Goal: Task Accomplishment & Management: Complete application form

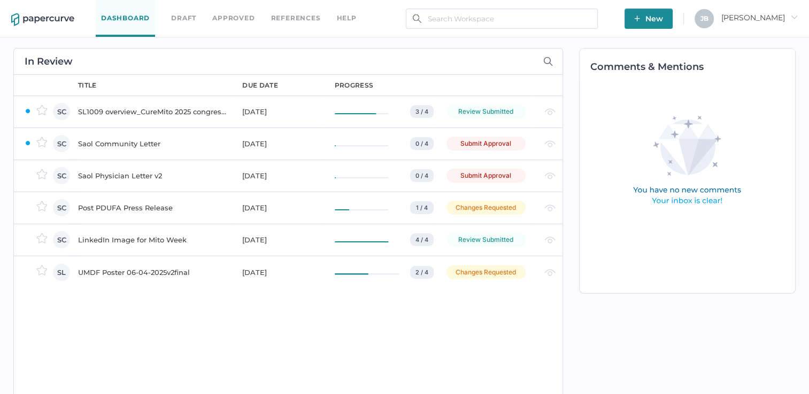
click at [92, 144] on div "Saol Community Letter" at bounding box center [153, 143] width 151 height 13
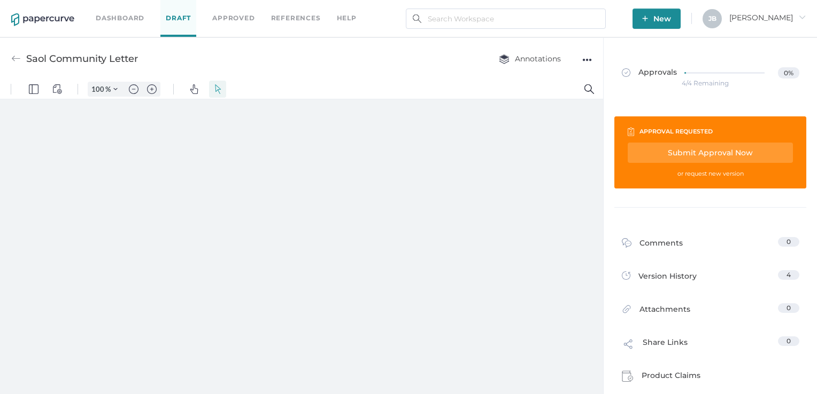
type input "161"
click at [61, 343] on div "Submit Approval Now" at bounding box center [30, 351] width 61 height 17
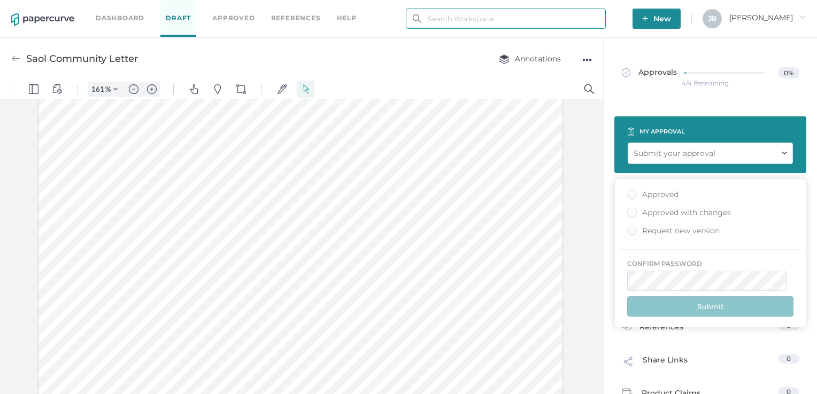
type input "julie.brideau@opusregulatory.com"
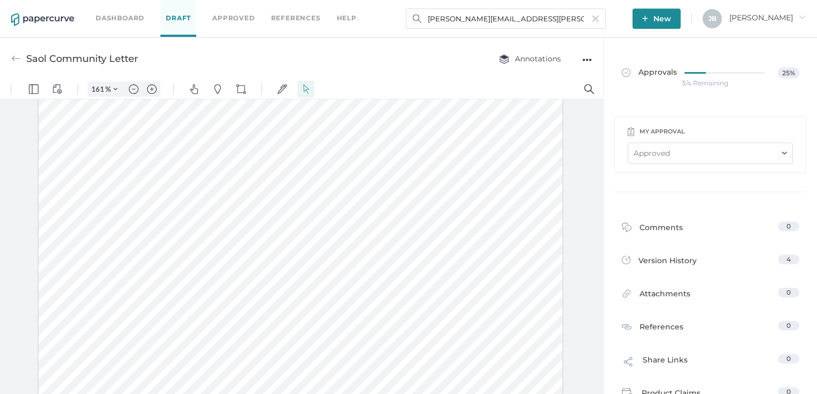
click at [182, 21] on link "Draft" at bounding box center [178, 18] width 36 height 37
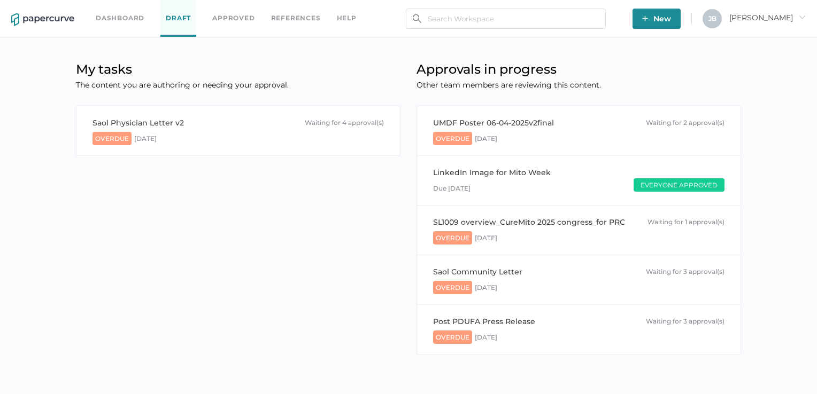
click at [122, 21] on link "Dashboard" at bounding box center [120, 18] width 49 height 12
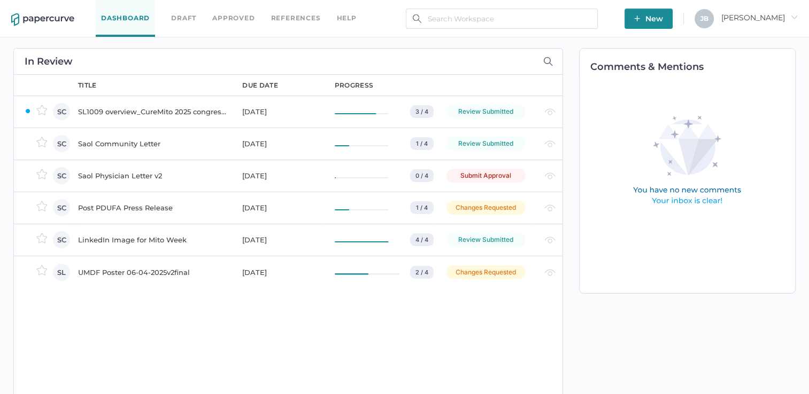
click at [106, 174] on div "Saol Physician Letter v2" at bounding box center [153, 175] width 151 height 13
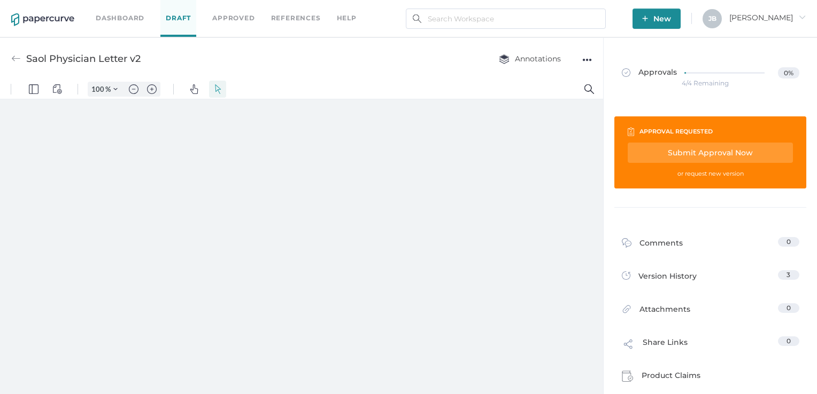
type input "161"
click at [128, 23] on link "Dashboard" at bounding box center [120, 18] width 49 height 12
